Goal: Task Accomplishment & Management: Manage account settings

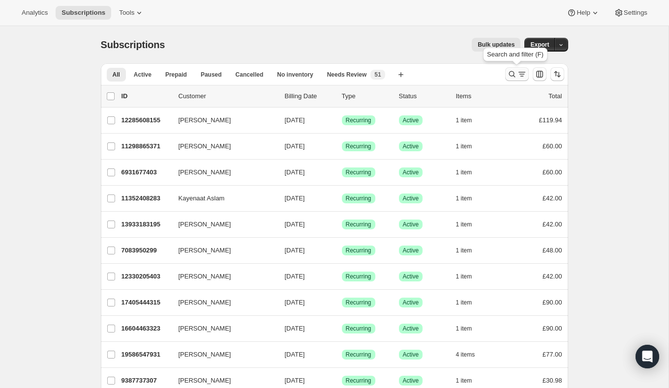
click at [510, 74] on icon "Search and filter results" at bounding box center [512, 74] width 10 height 10
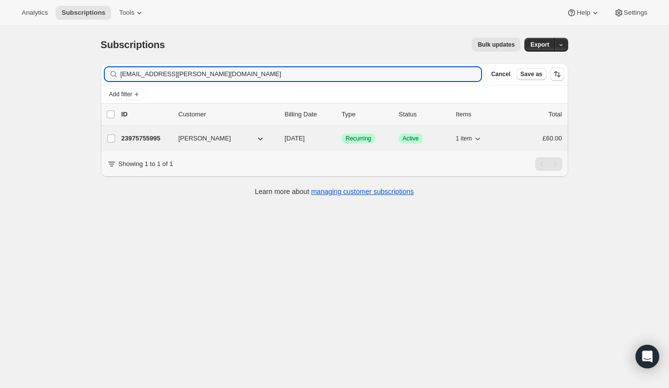
type input "[EMAIL_ADDRESS][PERSON_NAME][DOMAIN_NAME]"
click at [148, 141] on p "23975755995" at bounding box center [145, 139] width 49 height 10
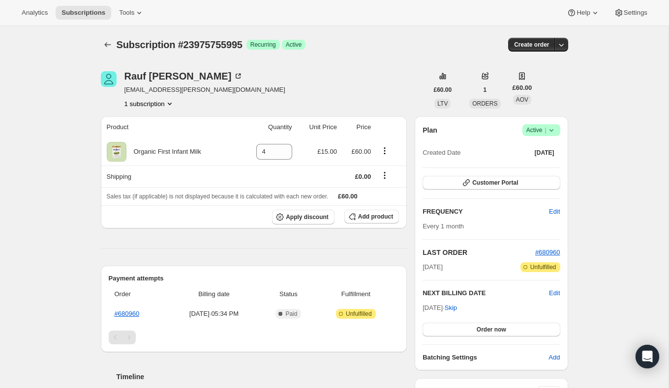
click at [552, 129] on icon at bounding box center [551, 130] width 4 height 2
click at [550, 166] on span "Cancel subscription" at bounding box center [538, 165] width 56 height 7
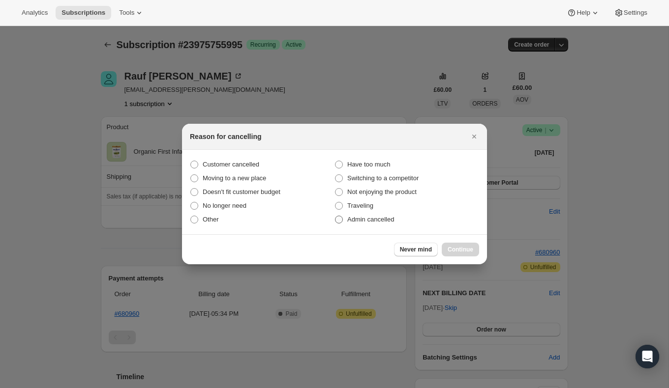
click at [345, 217] on label "Admin cancelled" at bounding box center [406, 220] width 145 height 14
click at [335, 216] on input "Admin cancelled" at bounding box center [335, 216] width 0 height 0
radio input "true"
click at [457, 247] on span "Continue" at bounding box center [461, 250] width 26 height 8
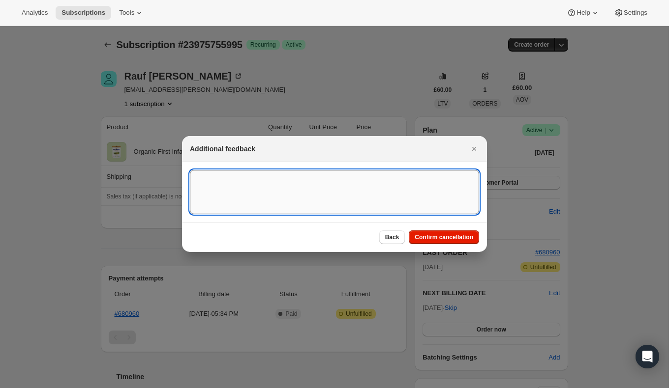
click at [328, 194] on textarea ":rbu:" at bounding box center [334, 192] width 289 height 44
click at [234, 180] on textarea "Overseas ORder - [GEOGRAPHIC_DATA]" at bounding box center [334, 192] width 289 height 44
type textarea "Overseas Order - [GEOGRAPHIC_DATA]"
click at [428, 233] on button "Confirm cancellation" at bounding box center [444, 238] width 70 height 14
